Goal: Task Accomplishment & Management: Use online tool/utility

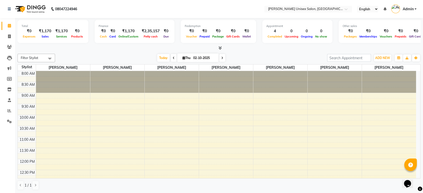
scroll to position [198, 0]
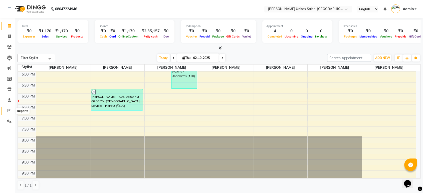
click at [9, 110] on icon at bounding box center [10, 111] width 4 height 4
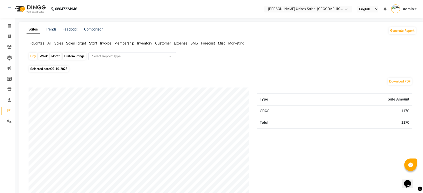
click at [54, 56] on div "Month" at bounding box center [56, 56] width 12 height 7
select select "10"
select select "2025"
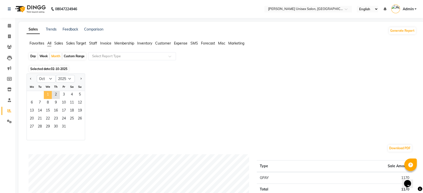
click at [50, 91] on span "1" at bounding box center [48, 95] width 8 height 8
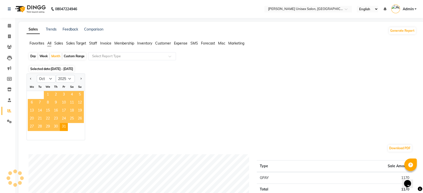
click at [50, 91] on span "1" at bounding box center [48, 95] width 8 height 8
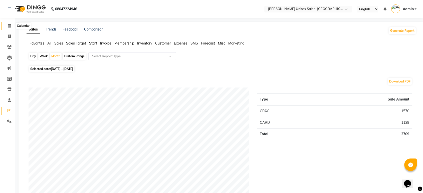
click at [9, 26] on icon at bounding box center [9, 26] width 3 height 4
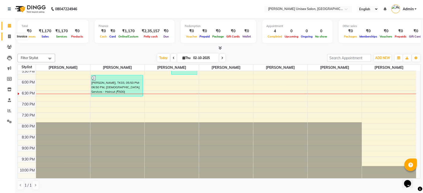
click at [8, 37] on icon at bounding box center [9, 37] width 3 height 4
select select "service"
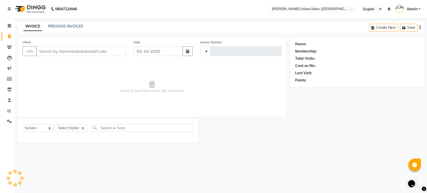
type input "1528"
select select "7372"
click at [81, 128] on select "Select Stylist Ankita Bagave Kasim salmani Manisha Doshi Pooja Jha RAHUL AHANKA…" at bounding box center [71, 128] width 31 height 8
select select "64437"
click at [56, 124] on select "Select Stylist Ankita Bagave Kasim salmani Manisha Doshi Pooja Jha RAHUL AHANKA…" at bounding box center [71, 128] width 31 height 8
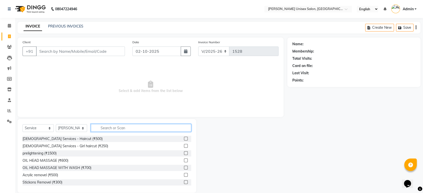
click at [125, 129] on input "text" at bounding box center [141, 128] width 100 height 8
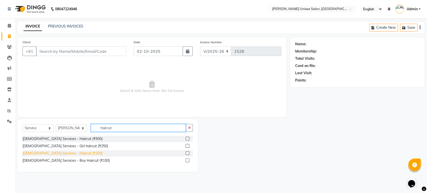
type input "haircut"
click at [70, 154] on div "Male Services - Haircut (₹200)" at bounding box center [63, 153] width 80 height 5
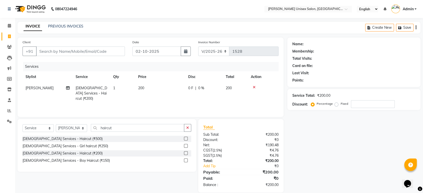
click at [186, 152] on label at bounding box center [186, 154] width 4 height 4
click at [186, 152] on input "checkbox" at bounding box center [185, 153] width 3 height 3
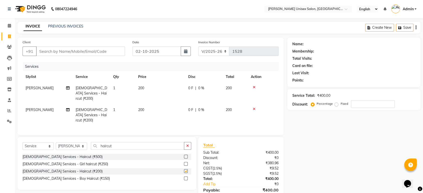
checkbox input "false"
click at [253, 107] on icon at bounding box center [254, 109] width 3 height 4
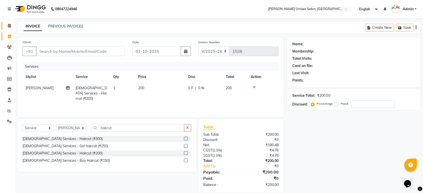
click at [8, 26] on icon at bounding box center [9, 26] width 3 height 4
click at [127, 136] on div "Female Services - Haircut (₹500)" at bounding box center [107, 139] width 169 height 6
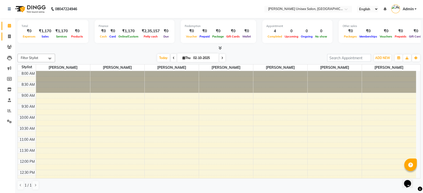
click at [9, 35] on icon at bounding box center [9, 37] width 3 height 4
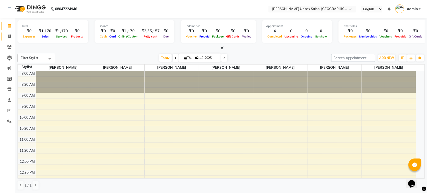
select select "7372"
select select "service"
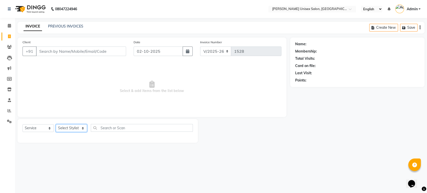
click at [82, 128] on select "Select Stylist Ankita Bagave Kasim salmani Manisha Doshi Pooja Jha RAHUL AHANKA…" at bounding box center [71, 128] width 31 height 8
select select "64437"
click at [56, 124] on select "Select Stylist Ankita Bagave Kasim salmani Manisha Doshi Pooja Jha RAHUL AHANKA…" at bounding box center [71, 128] width 31 height 8
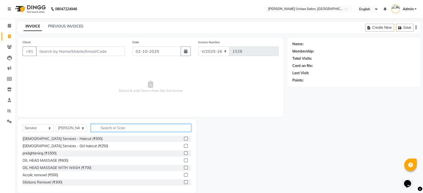
click at [113, 127] on input "text" at bounding box center [141, 128] width 100 height 8
type input "h"
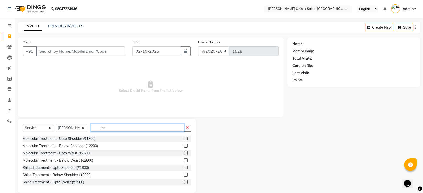
type input "m"
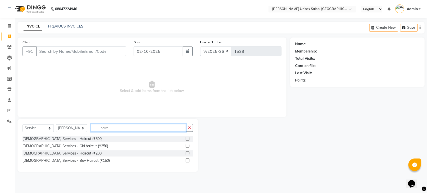
type input "hairc"
click at [74, 154] on div "Male Services - Haircut (₹200)" at bounding box center [108, 154] width 171 height 6
click at [74, 153] on div "Male Services - Haircut (₹200)" at bounding box center [108, 154] width 171 height 6
click at [188, 153] on label at bounding box center [188, 154] width 4 height 4
click at [188, 153] on input "checkbox" at bounding box center [187, 153] width 3 height 3
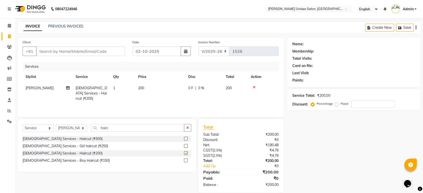
checkbox input "false"
click at [113, 128] on input "hairc" at bounding box center [137, 128] width 93 height 8
type input "h"
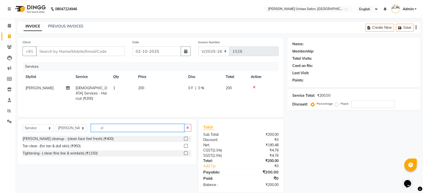
type input "c"
type input "beard"
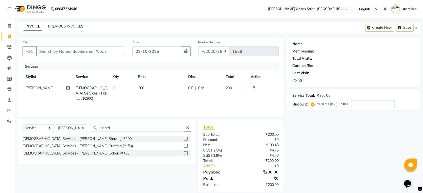
click at [186, 137] on label at bounding box center [186, 139] width 4 height 4
click at [186, 137] on input "checkbox" at bounding box center [185, 138] width 3 height 3
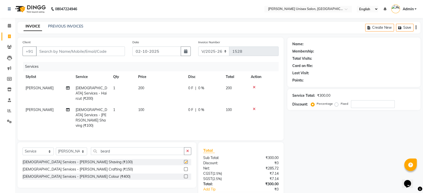
checkbox input "false"
click at [113, 147] on input "beard" at bounding box center [137, 151] width 93 height 8
type input "b"
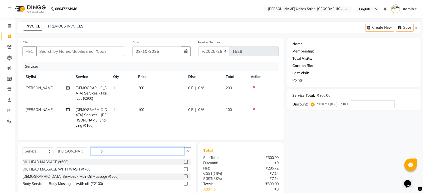
type input "oil"
click at [68, 159] on div "OIL HEAD MASSAGE (₹600)" at bounding box center [107, 162] width 169 height 6
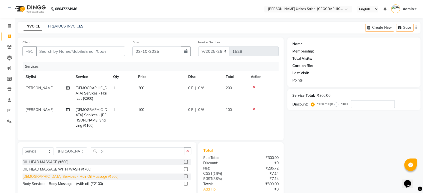
click at [71, 174] on div "Male Services - Hair Oil Massage (₹500)" at bounding box center [71, 176] width 96 height 5
checkbox input "false"
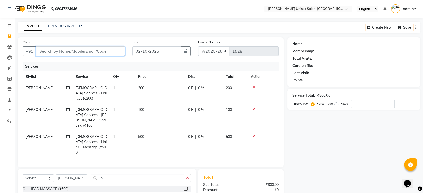
click at [69, 51] on input "Client" at bounding box center [80, 52] width 89 height 10
type input "9"
type input "0"
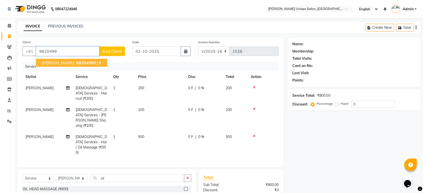
click at [80, 60] on span "9820499" at bounding box center [85, 62] width 18 height 5
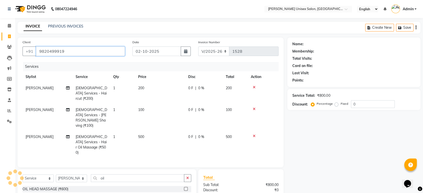
type input "9820499919"
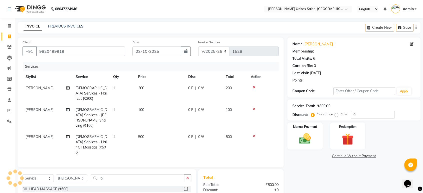
select select "1: Object"
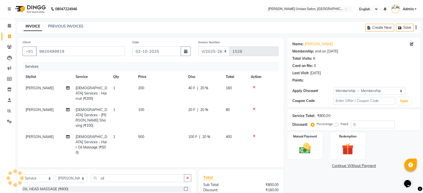
type input "20"
click at [204, 107] on span "20 %" at bounding box center [204, 109] width 8 height 5
select select "64437"
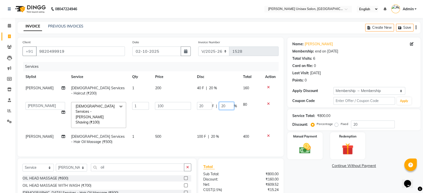
click at [227, 102] on input "20" at bounding box center [226, 106] width 15 height 8
type input "2"
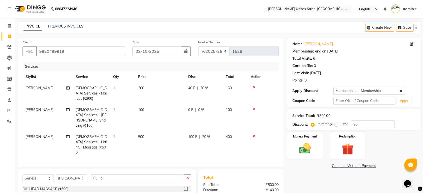
click at [258, 104] on tr "Kasim salmani Male Services - Beard Shaving (₹100) 1 100 0 F | 0 % 100" at bounding box center [151, 117] width 256 height 27
click at [202, 107] on span "0 %" at bounding box center [201, 109] width 6 height 5
select select "64437"
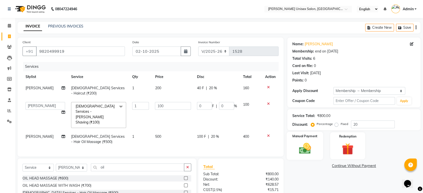
click at [301, 159] on div "Manual Payment" at bounding box center [305, 146] width 37 height 28
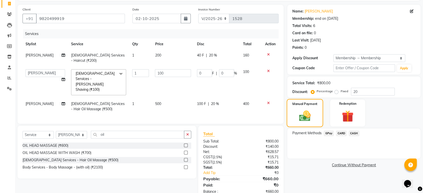
scroll to position [32, 0]
click at [354, 133] on span "CASH" at bounding box center [354, 134] width 11 height 6
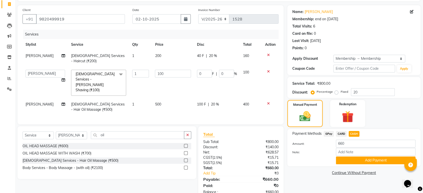
scroll to position [34, 0]
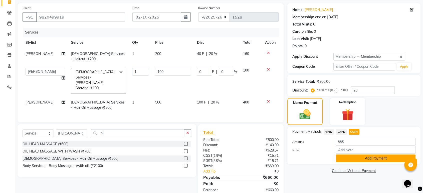
click at [358, 156] on button "Add Payment" at bounding box center [376, 159] width 80 height 8
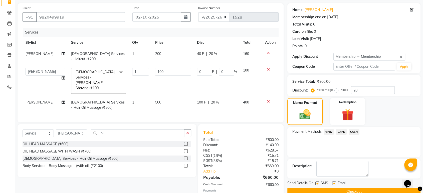
scroll to position [52, 0]
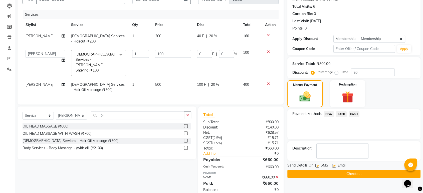
click at [342, 174] on button "Checkout" at bounding box center [353, 174] width 133 height 8
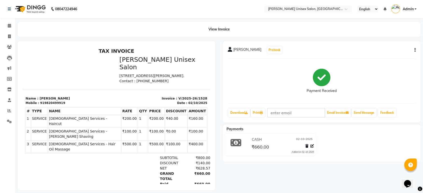
scroll to position [9, 0]
